Goal: Find specific page/section: Find specific page/section

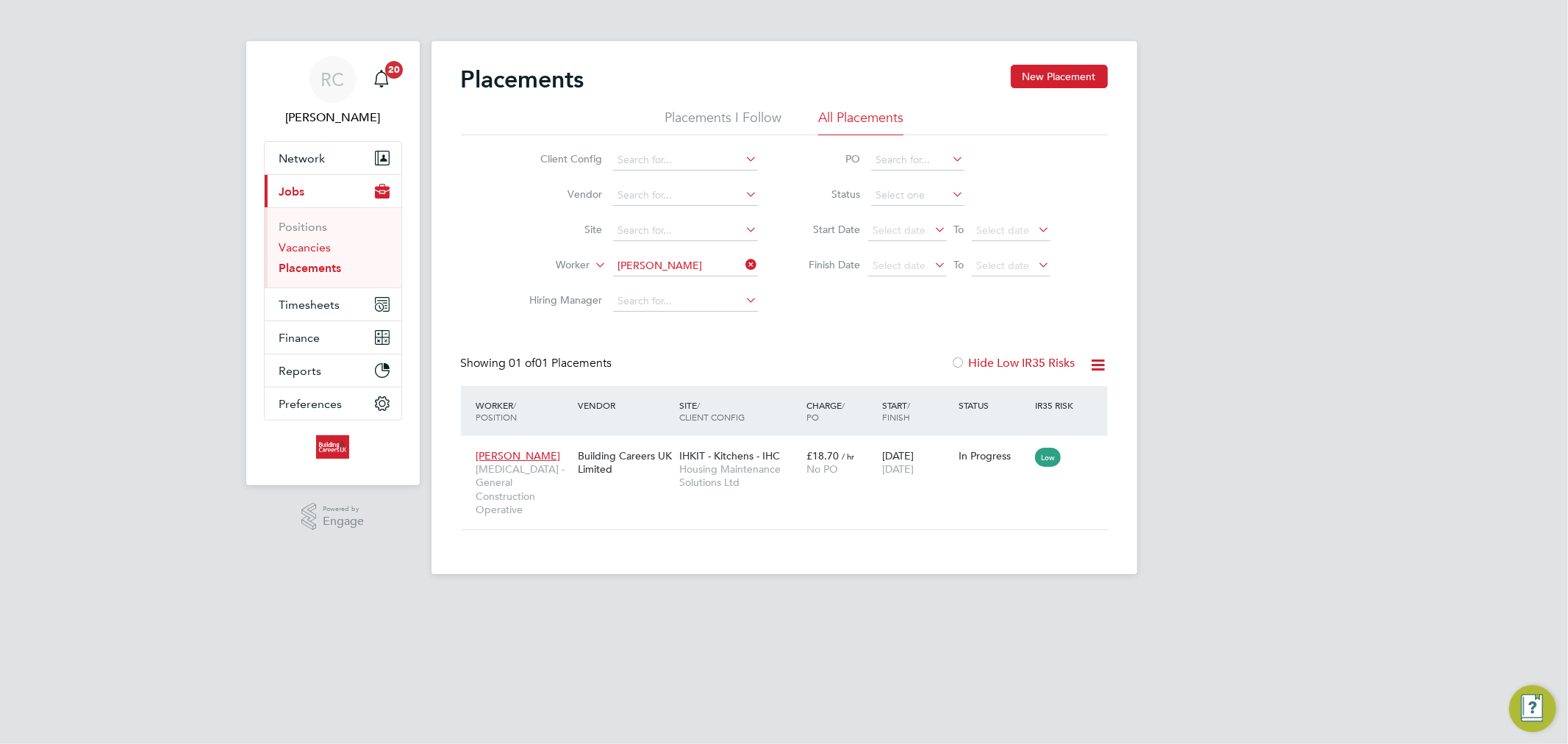
scroll to position [55, 128]
click at [308, 240] on link "Vacancies" at bounding box center [305, 247] width 52 height 14
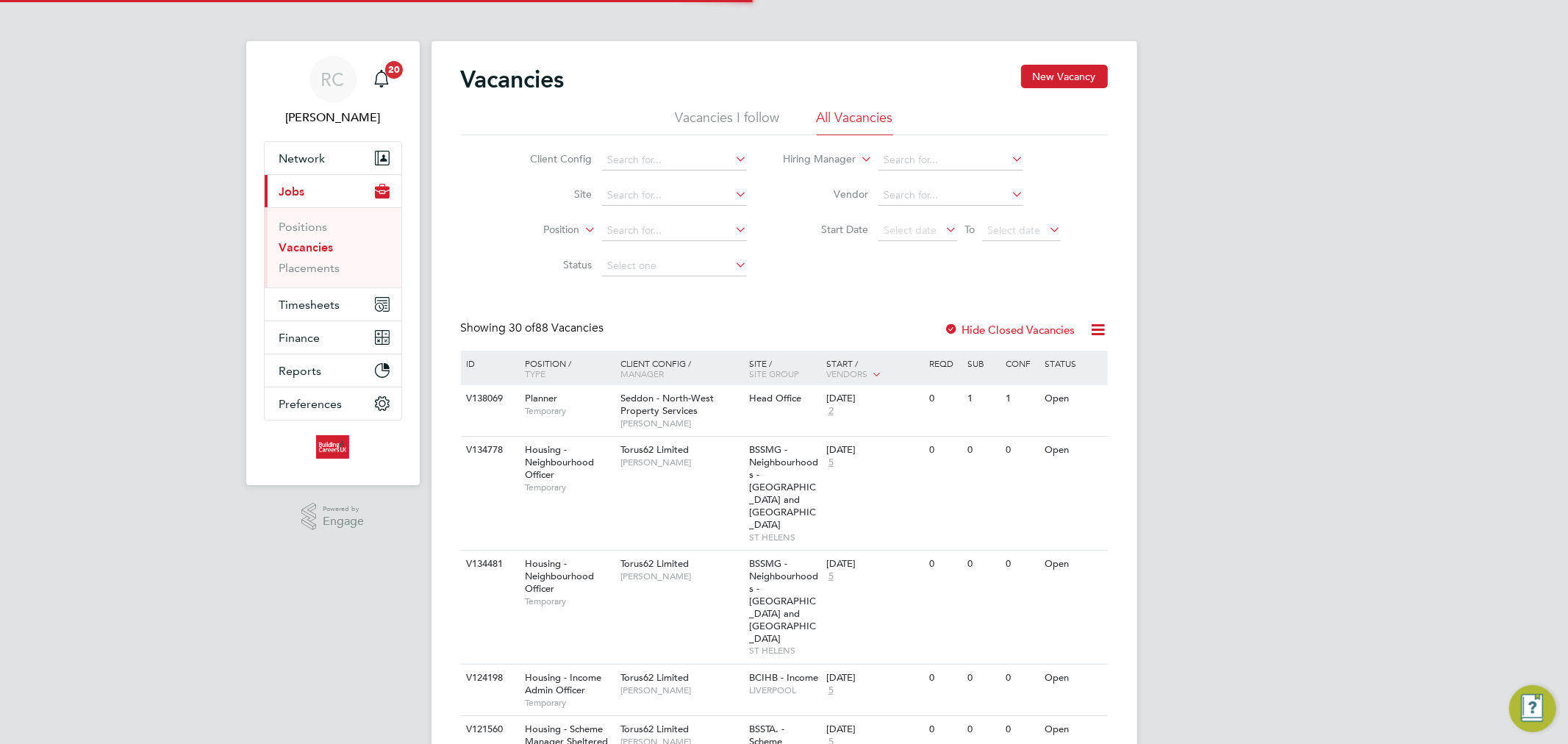
click at [582, 229] on icon at bounding box center [582, 225] width 0 height 13
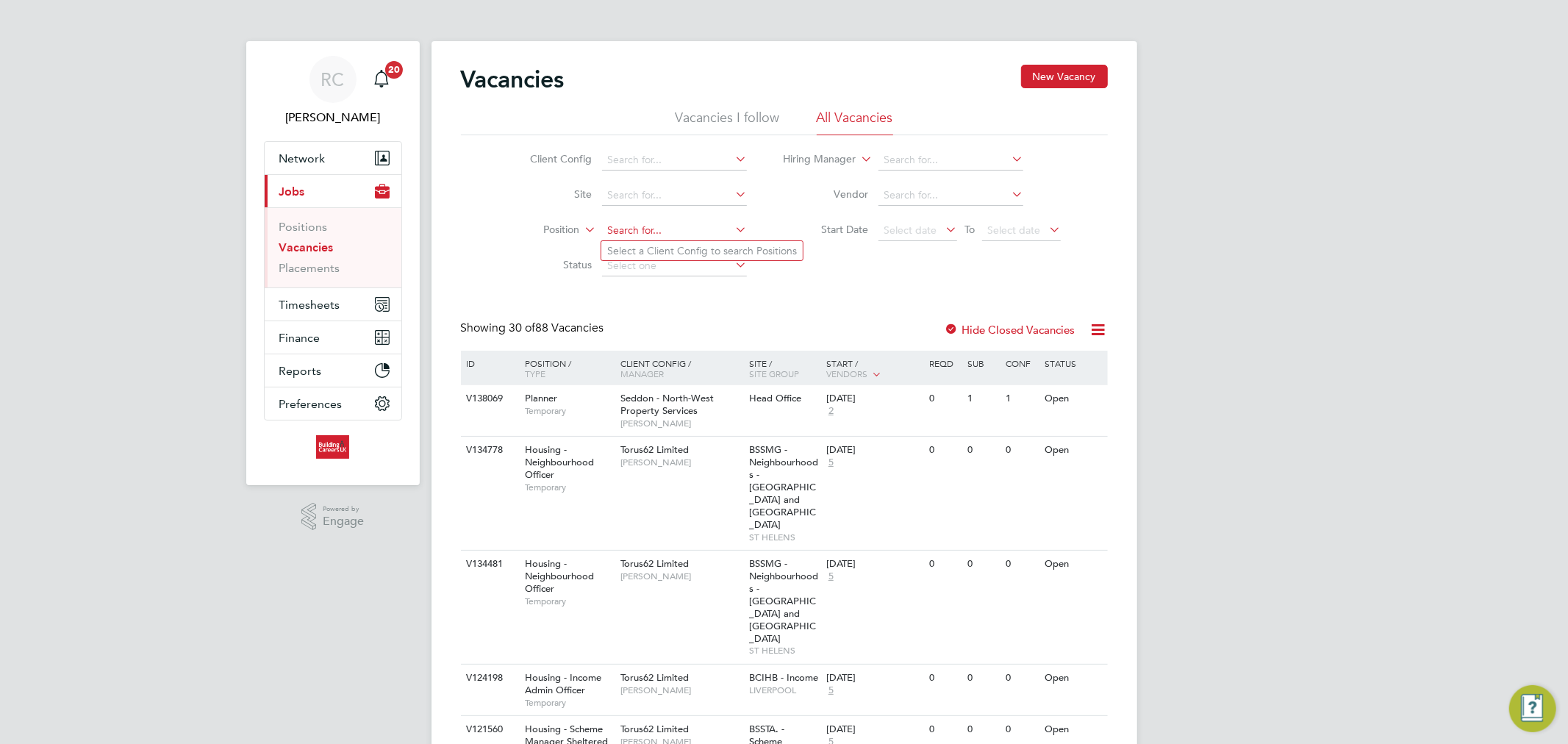
click at [669, 239] on input at bounding box center [674, 231] width 145 height 20
click at [629, 269] on input at bounding box center [674, 266] width 145 height 20
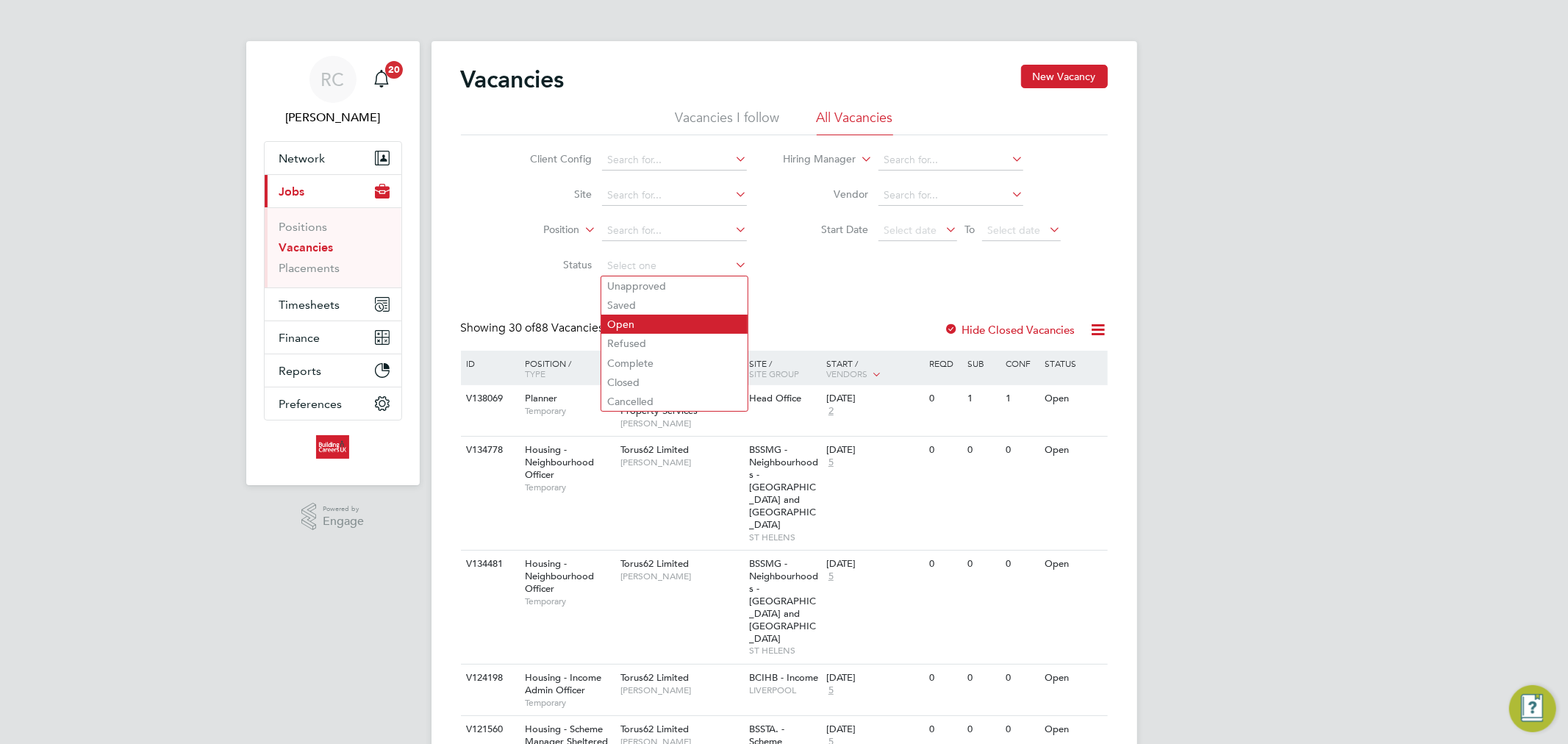
click at [635, 322] on li "Open" at bounding box center [674, 324] width 146 height 19
type input "Open"
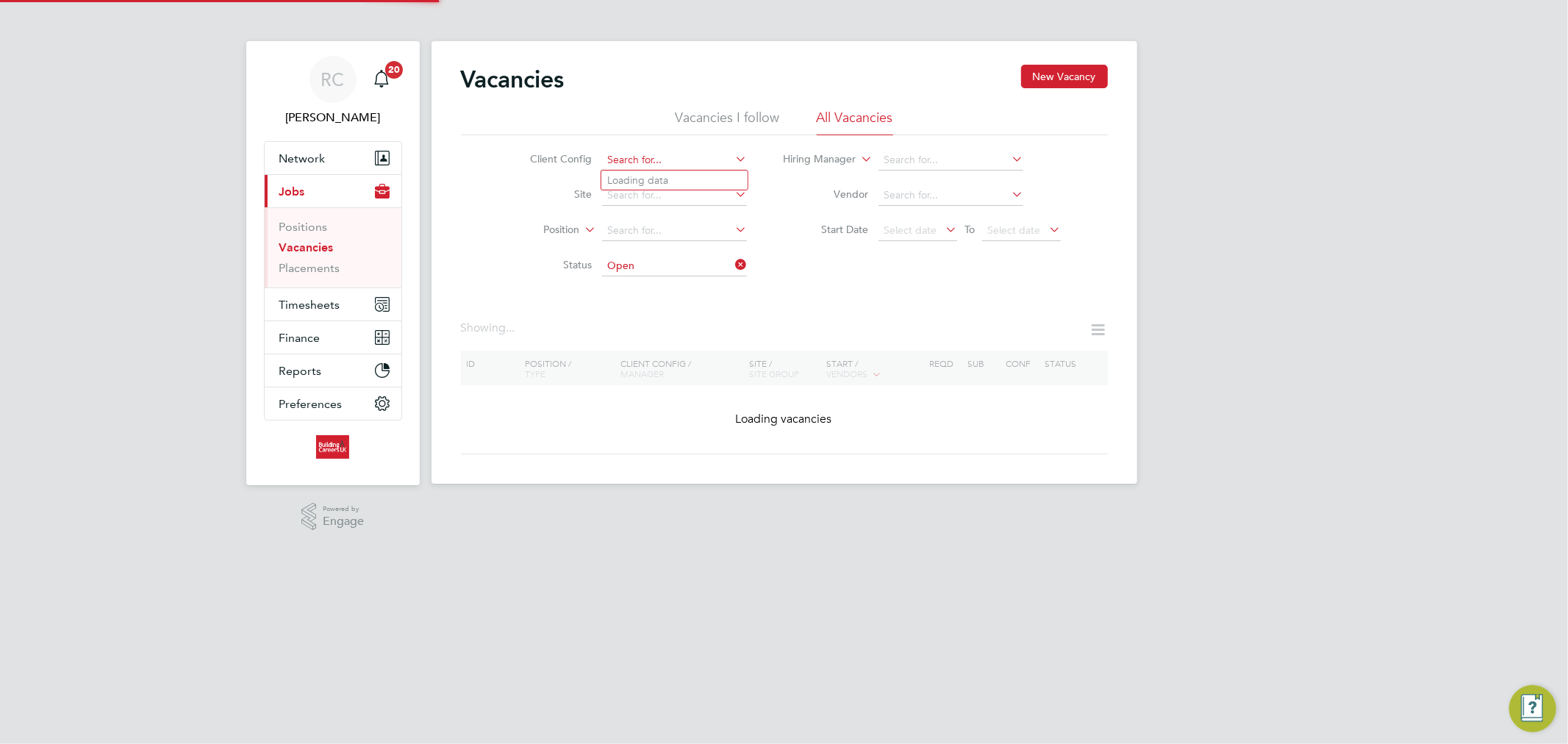
click at [687, 158] on input at bounding box center [674, 160] width 145 height 20
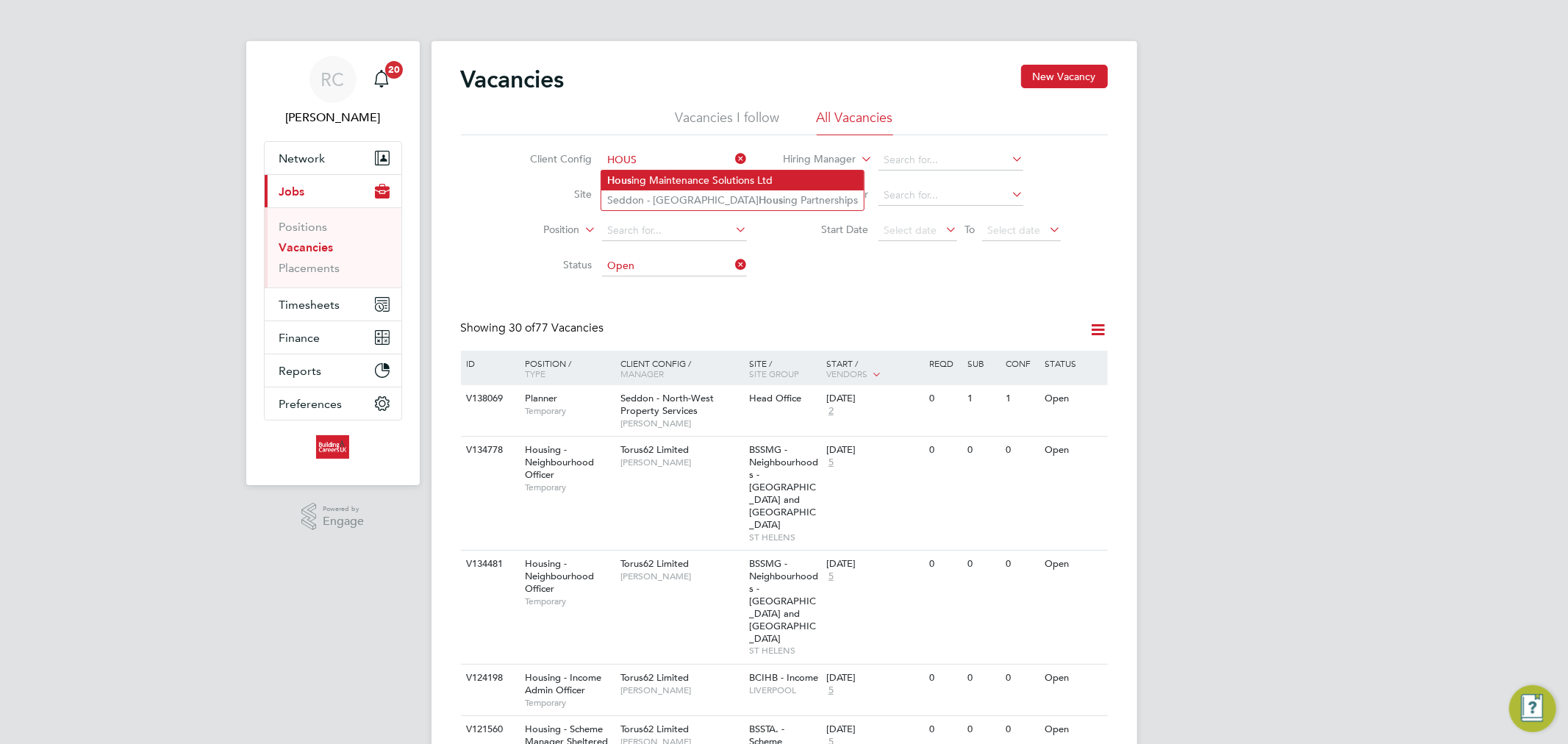
click at [688, 172] on li "Hous ing Maintenance Solutions Ltd" at bounding box center [733, 181] width 263 height 20
type input "Housing Maintenance Solutions Ltd"
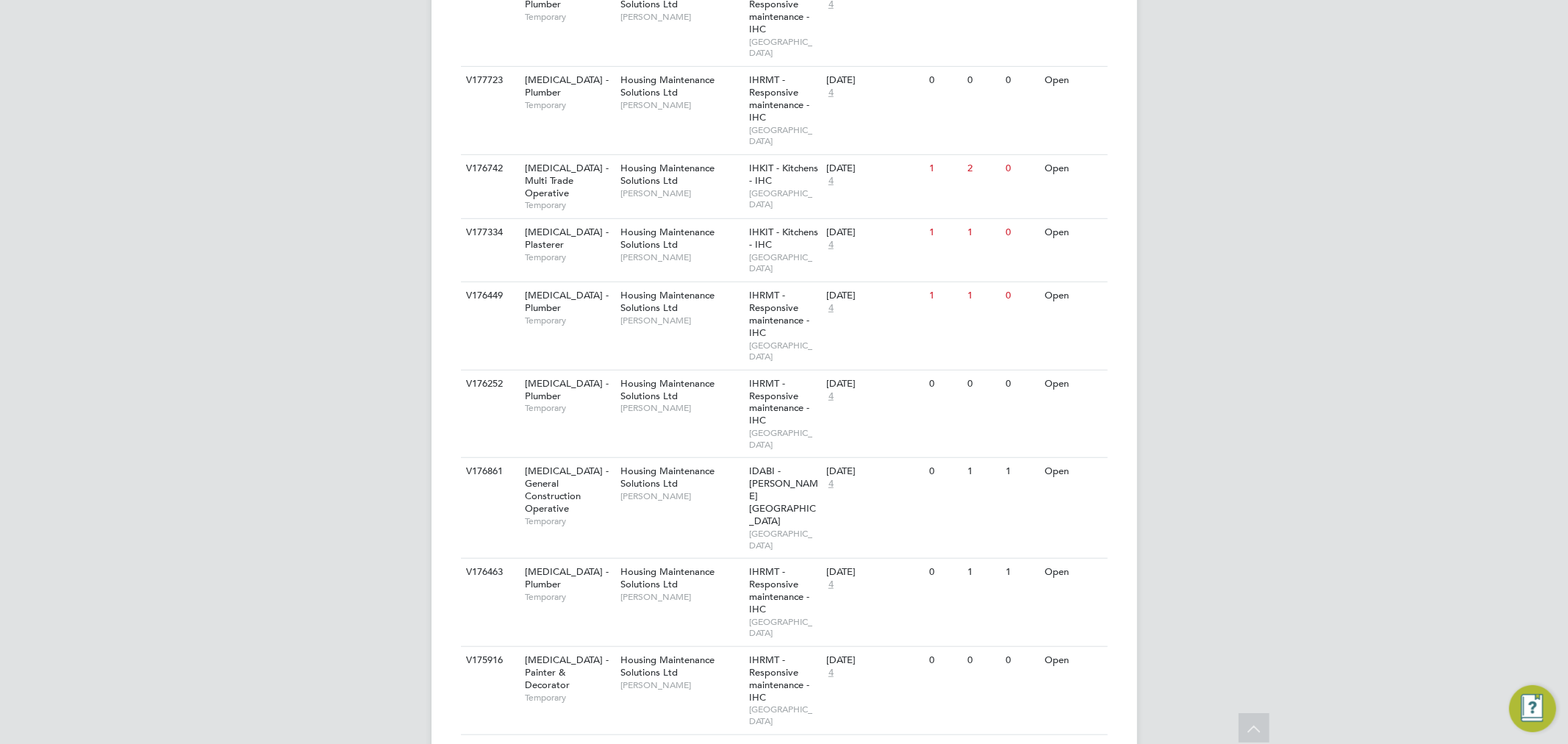
scroll to position [735, 0]
click at [673, 652] on span "Housing Maintenance Solutions Ltd" at bounding box center [667, 664] width 94 height 25
click at [628, 652] on span "Housing Maintenance Solutions Ltd" at bounding box center [667, 664] width 94 height 25
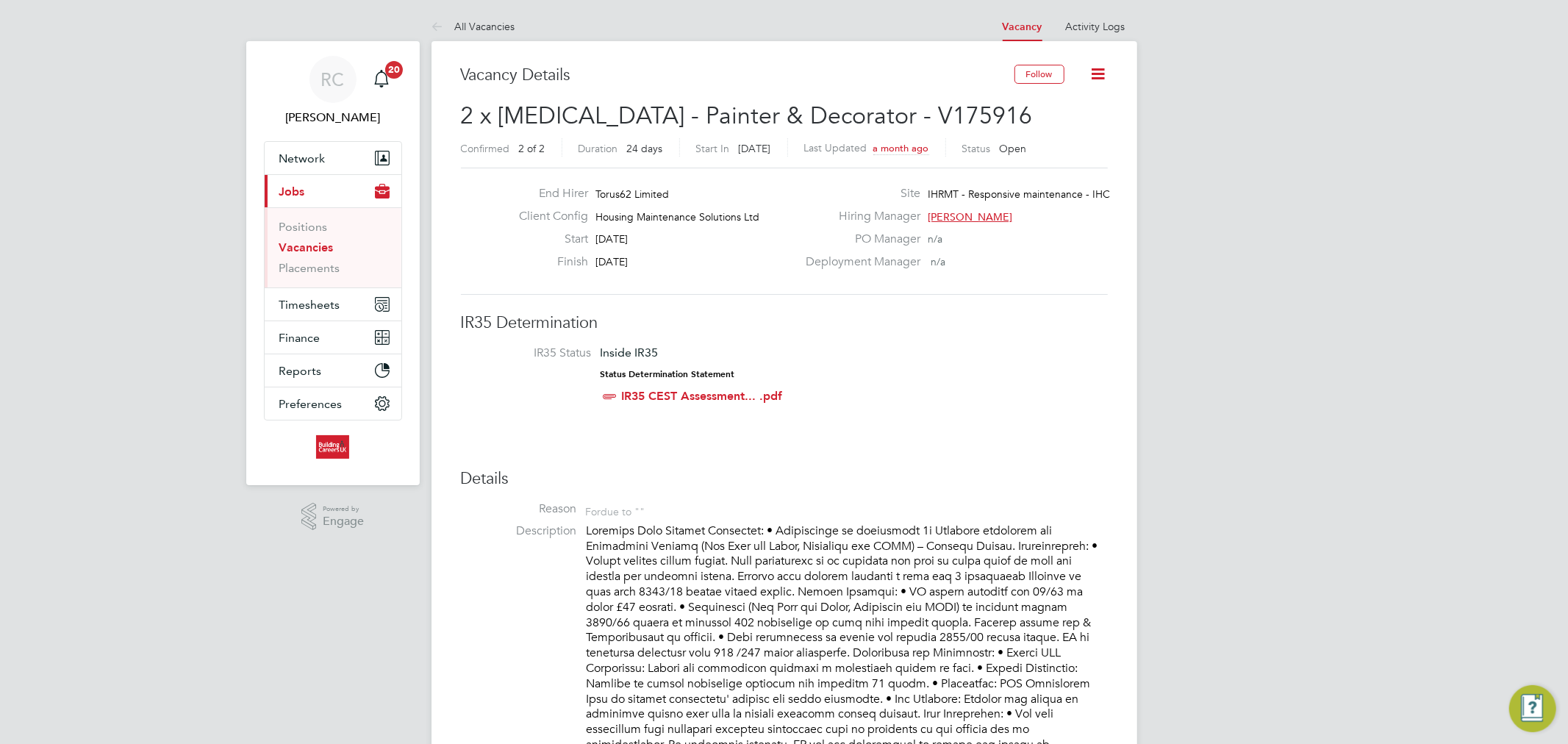
scroll to position [43, 103]
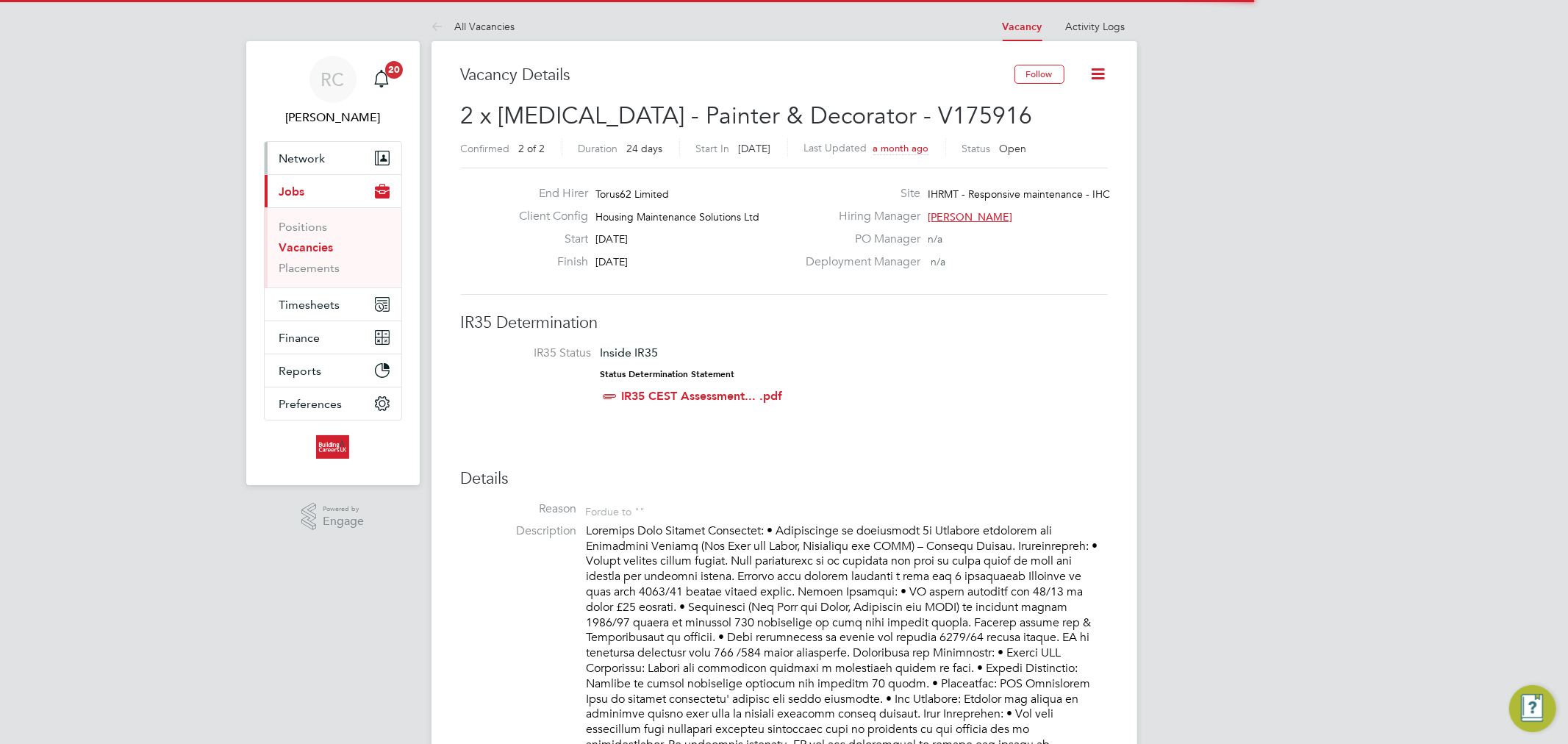
scroll to position [43, 103]
